Goal: Information Seeking & Learning: Learn about a topic

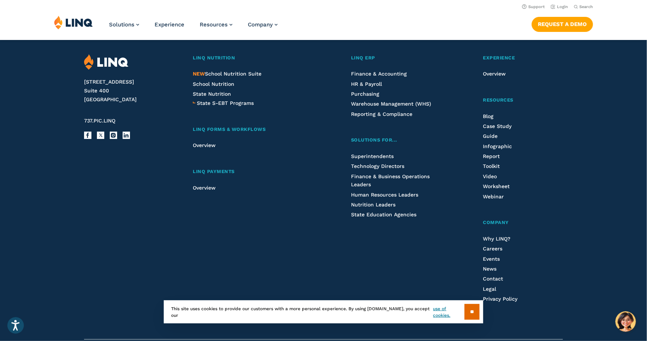
scroll to position [1877, 0]
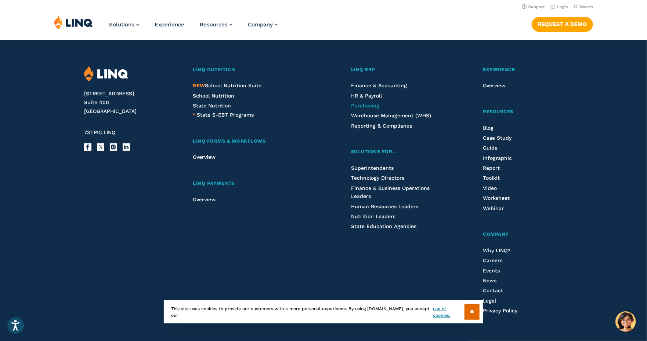
click at [368, 109] on span "Purchasing" at bounding box center [365, 106] width 28 height 6
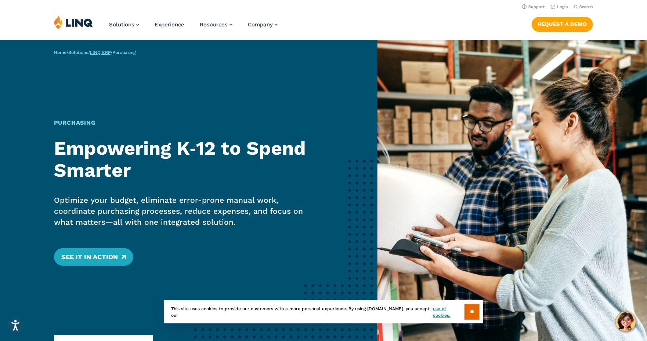
click at [109, 54] on link "LINQ ERP" at bounding box center [100, 52] width 21 height 5
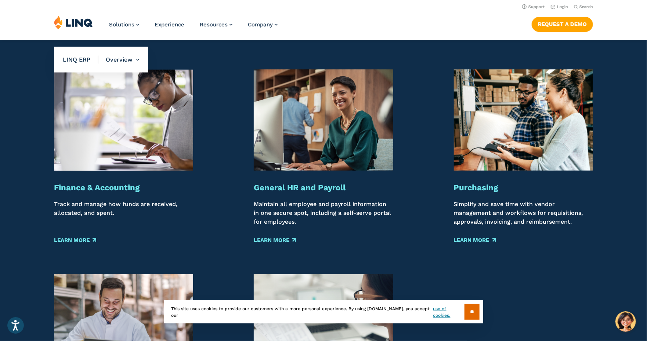
scroll to position [514, 0]
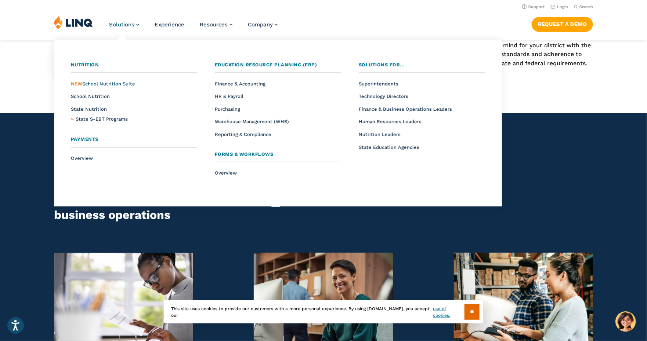
click at [104, 83] on span "NEW School Nutrition Suite" at bounding box center [103, 84] width 64 height 6
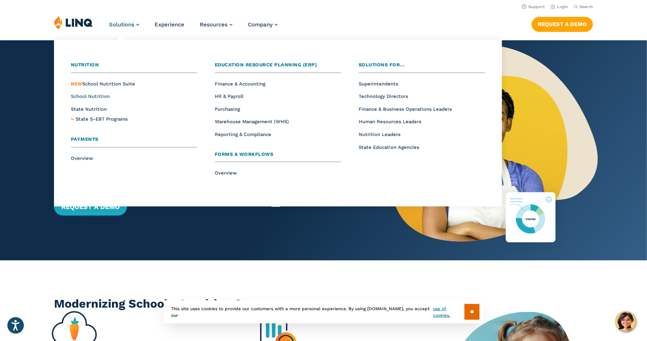
click at [85, 95] on span "School Nutrition" at bounding box center [90, 97] width 39 height 6
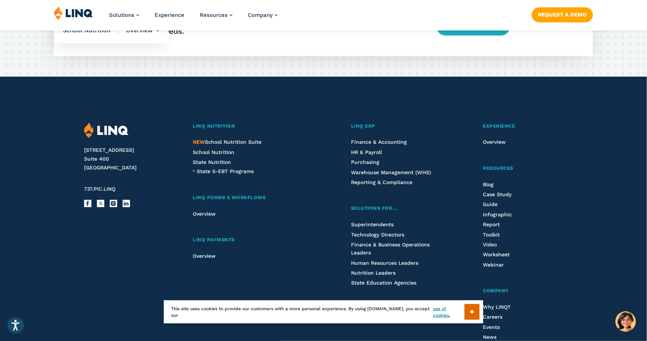
scroll to position [1872, 0]
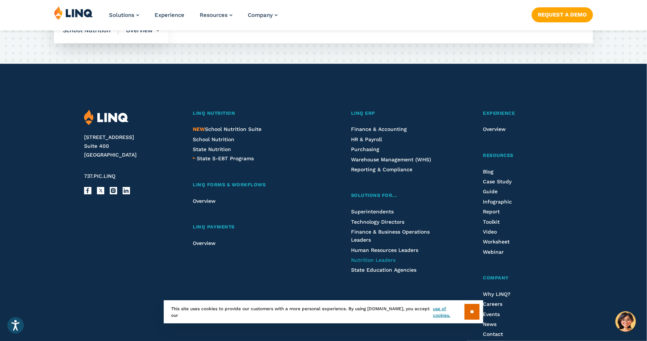
click at [368, 261] on span "Nutrition Leaders" at bounding box center [373, 260] width 44 height 6
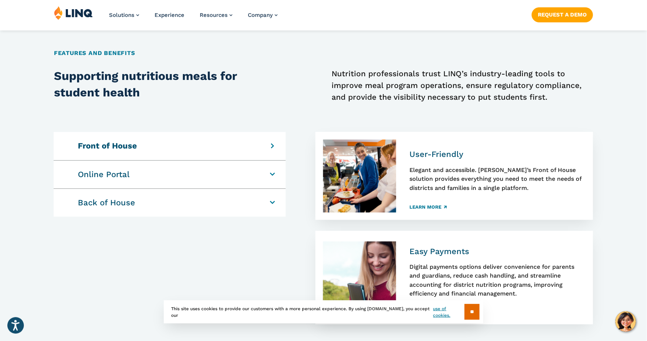
scroll to position [550, 0]
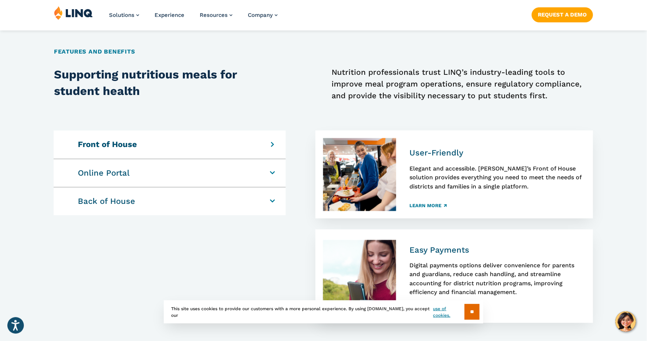
click at [280, 142] on div "Front of House User-Friendly Elegant and accessible. LINQ’s Front of House solu…" at bounding box center [170, 145] width 232 height 28
click at [269, 143] on div "Front of House User-Friendly Elegant and accessible. LINQ’s Front of House solu…" at bounding box center [170, 145] width 232 height 28
click at [254, 174] on h4 "Online Portal" at bounding box center [166, 173] width 176 height 10
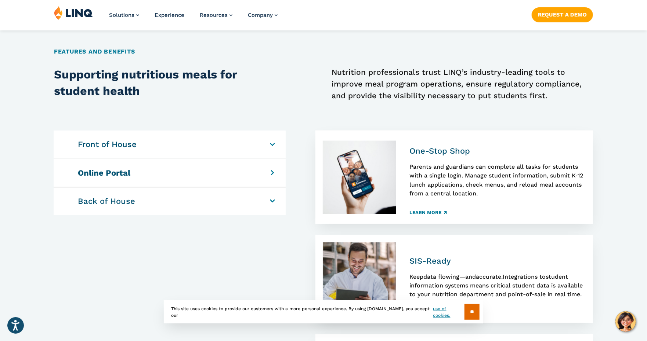
click at [254, 201] on h4 "Back of House" at bounding box center [166, 201] width 176 height 10
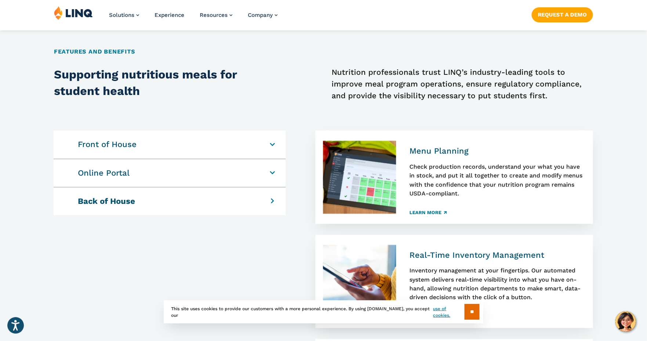
click at [269, 141] on div "Front of House User-Friendly Elegant and accessible. LINQ’s Front of House solu…" at bounding box center [170, 145] width 232 height 28
click at [269, 146] on div "Front of House User-Friendly Elegant and accessible. LINQ’s Front of House solu…" at bounding box center [170, 145] width 232 height 28
click at [254, 144] on h4 "Front of House" at bounding box center [166, 144] width 176 height 10
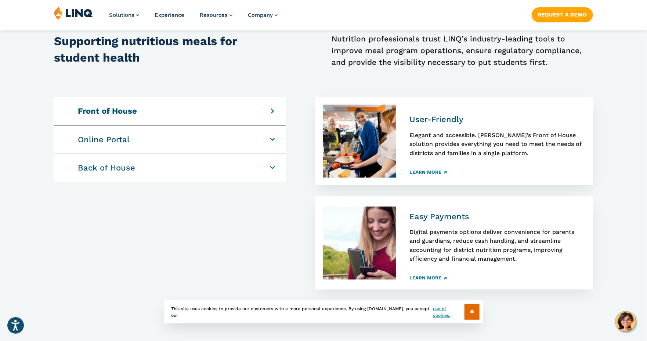
scroll to position [624, 0]
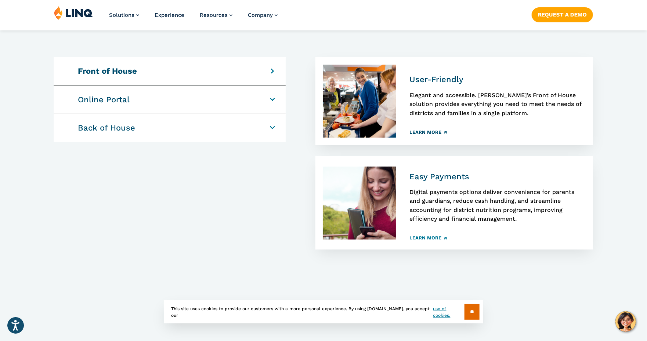
click at [427, 134] on link "Learn More" at bounding box center [427, 132] width 37 height 5
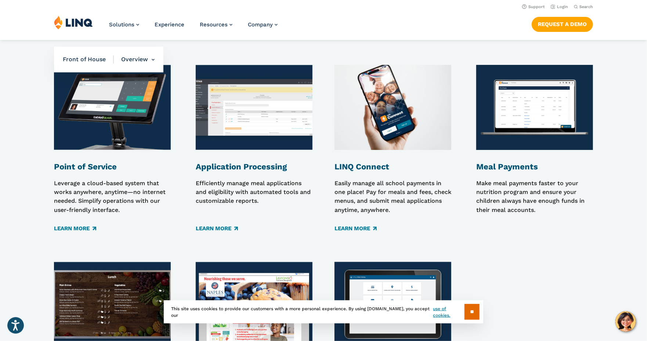
scroll to position [954, 0]
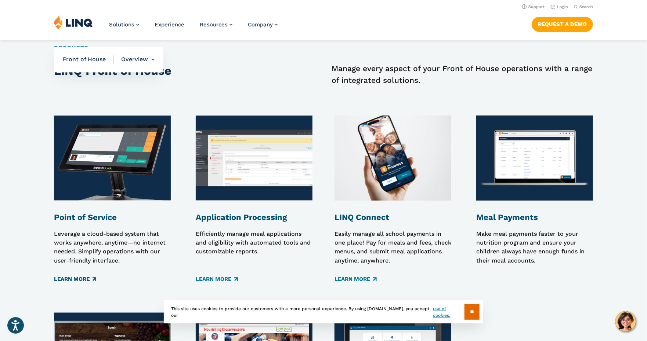
click at [67, 279] on link "Learn More" at bounding box center [75, 279] width 42 height 8
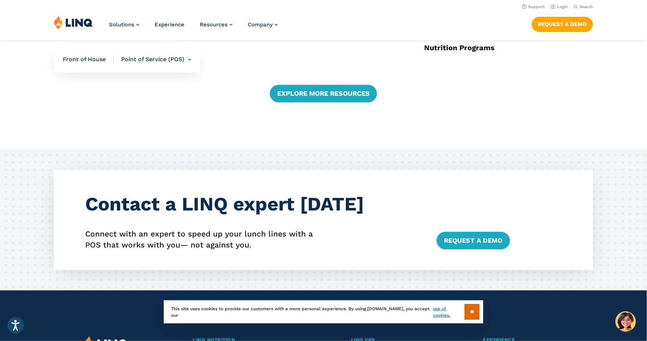
scroll to position [1211, 0]
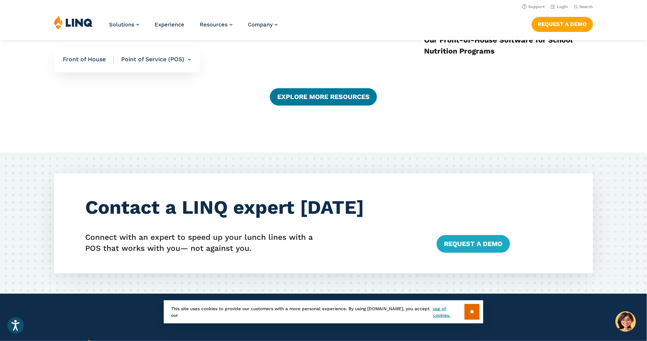
click at [309, 101] on link "Explore More Resources" at bounding box center [323, 97] width 107 height 18
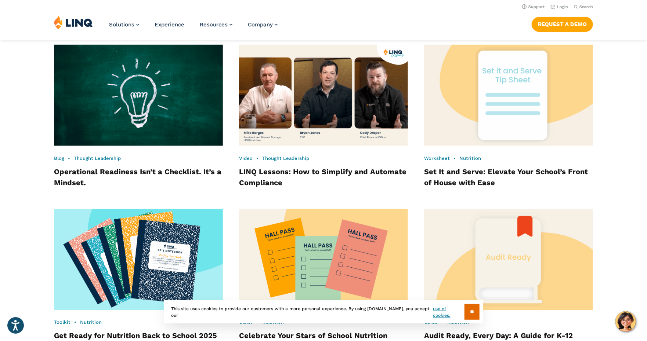
scroll to position [642, 0]
click at [533, 7] on link "Support" at bounding box center [533, 6] width 23 height 5
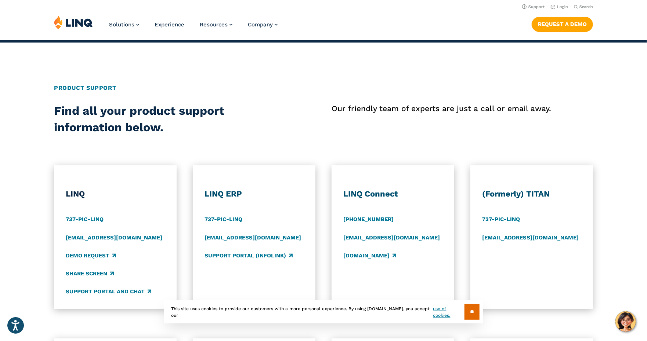
scroll to position [110, 0]
